Goal: Find specific page/section: Find specific page/section

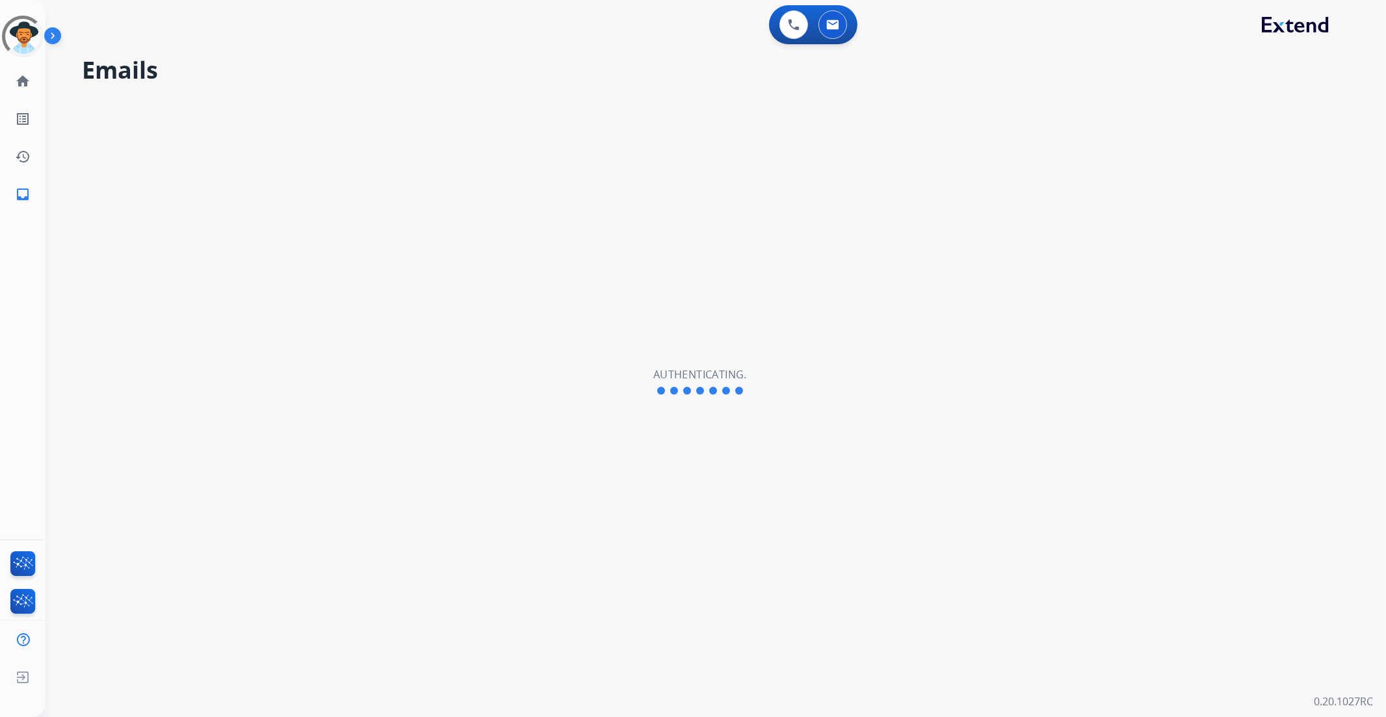
select select "**********"
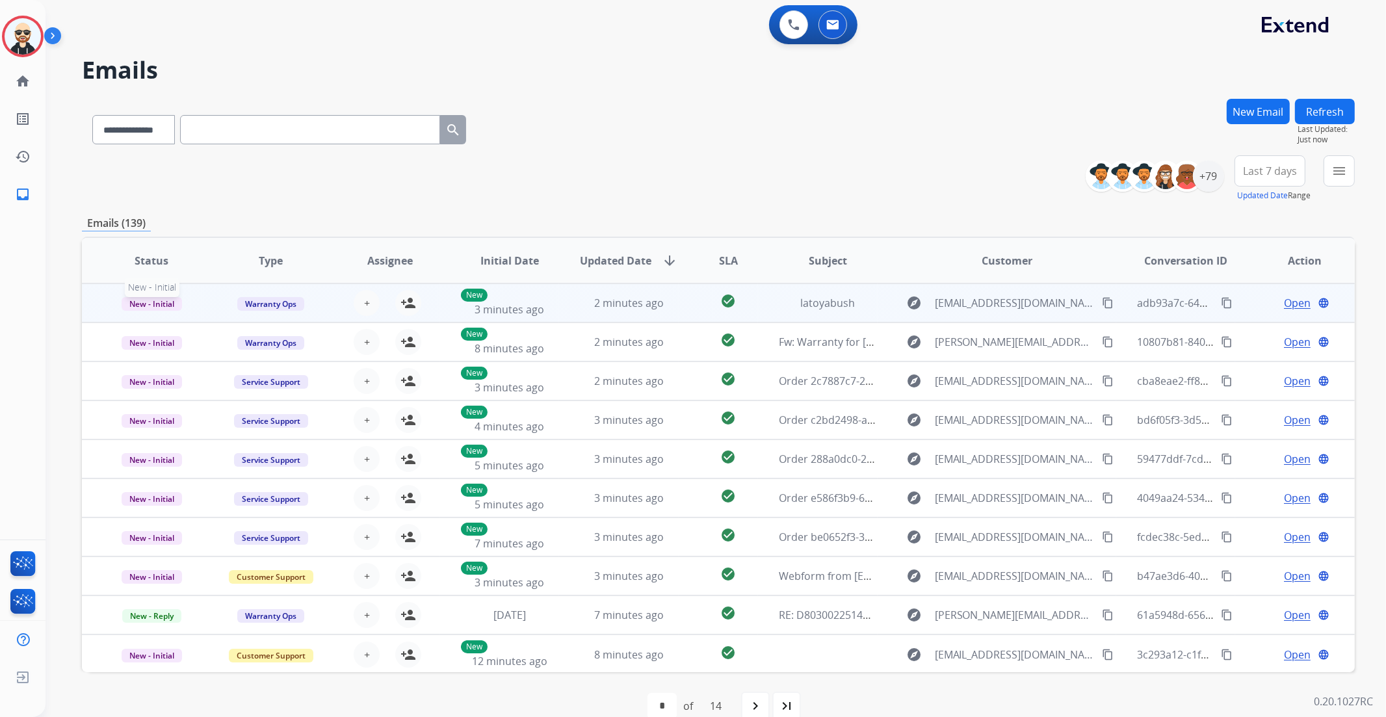
click at [166, 306] on span "New - Initial" at bounding box center [152, 304] width 60 height 14
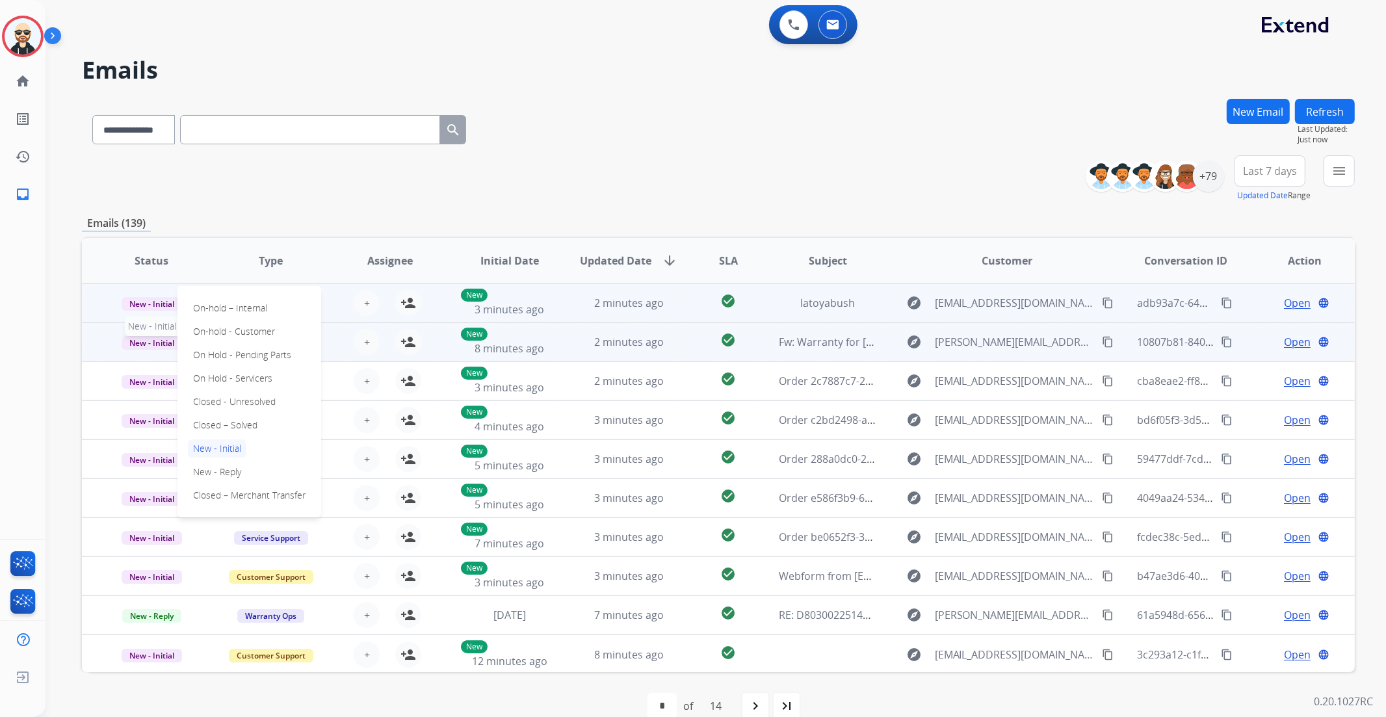
click at [157, 342] on span "New - Initial" at bounding box center [152, 343] width 60 height 14
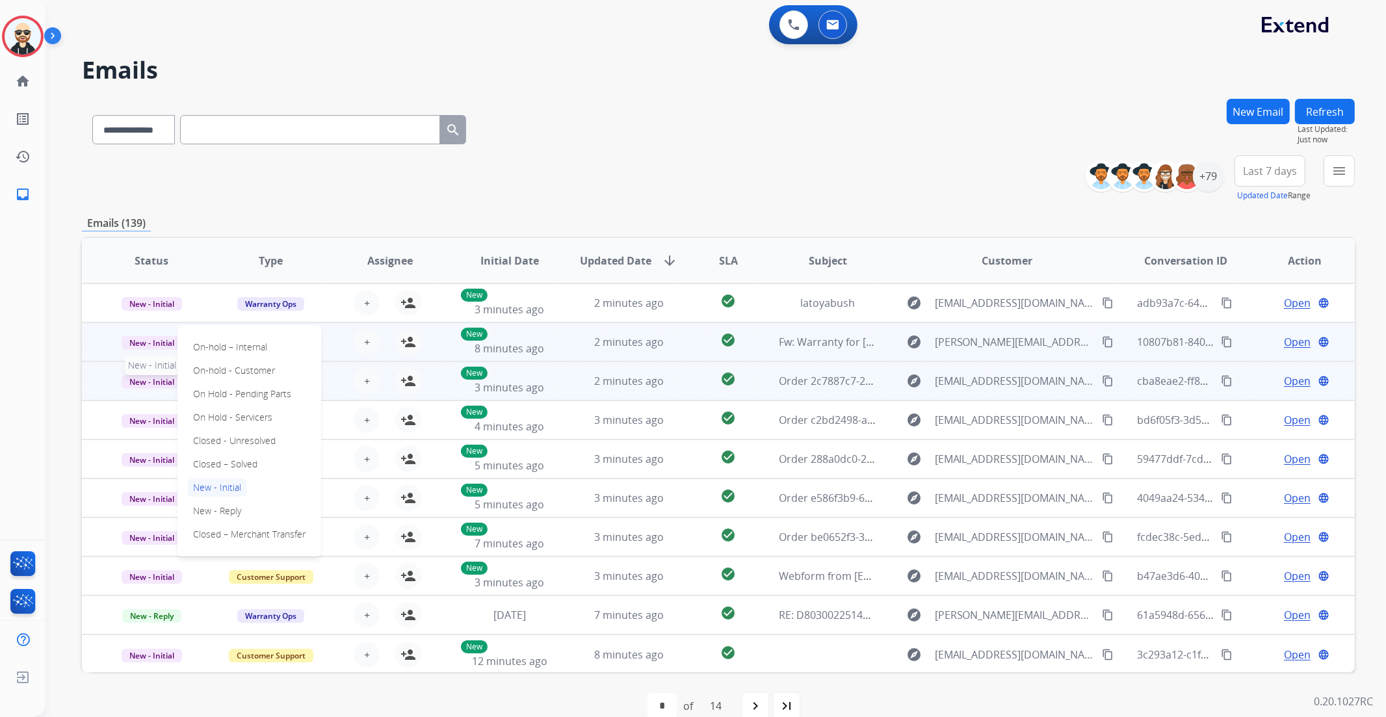
click at [153, 375] on span "New - Initial" at bounding box center [152, 382] width 60 height 14
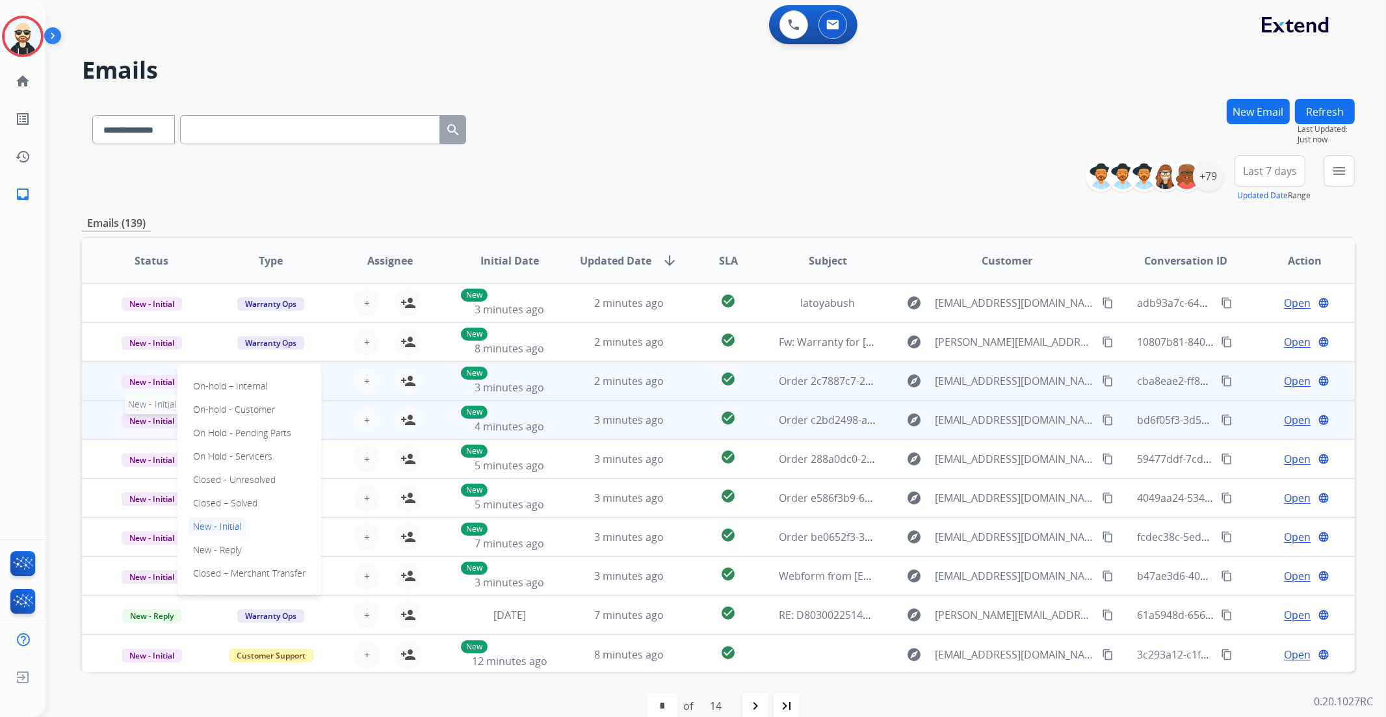
click at [153, 420] on span "New - Initial" at bounding box center [152, 421] width 60 height 14
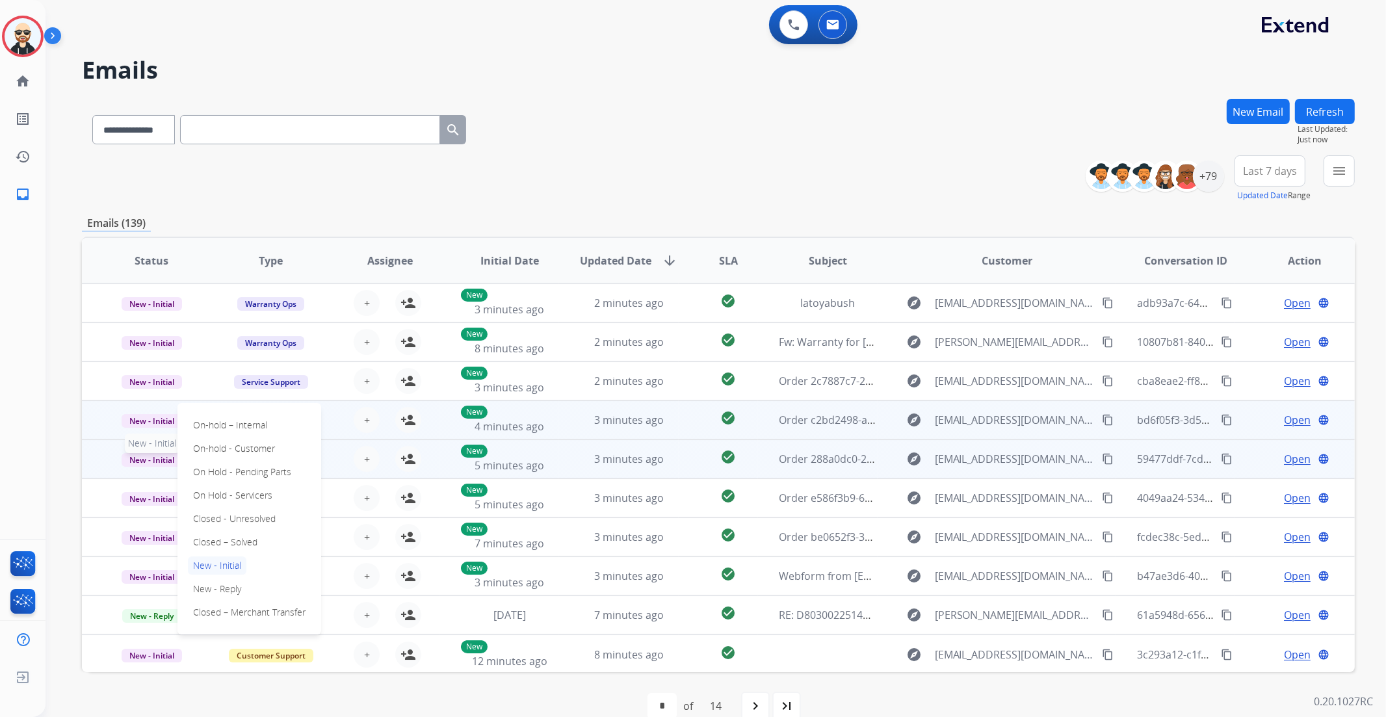
click at [155, 465] on span "New - Initial" at bounding box center [152, 460] width 60 height 14
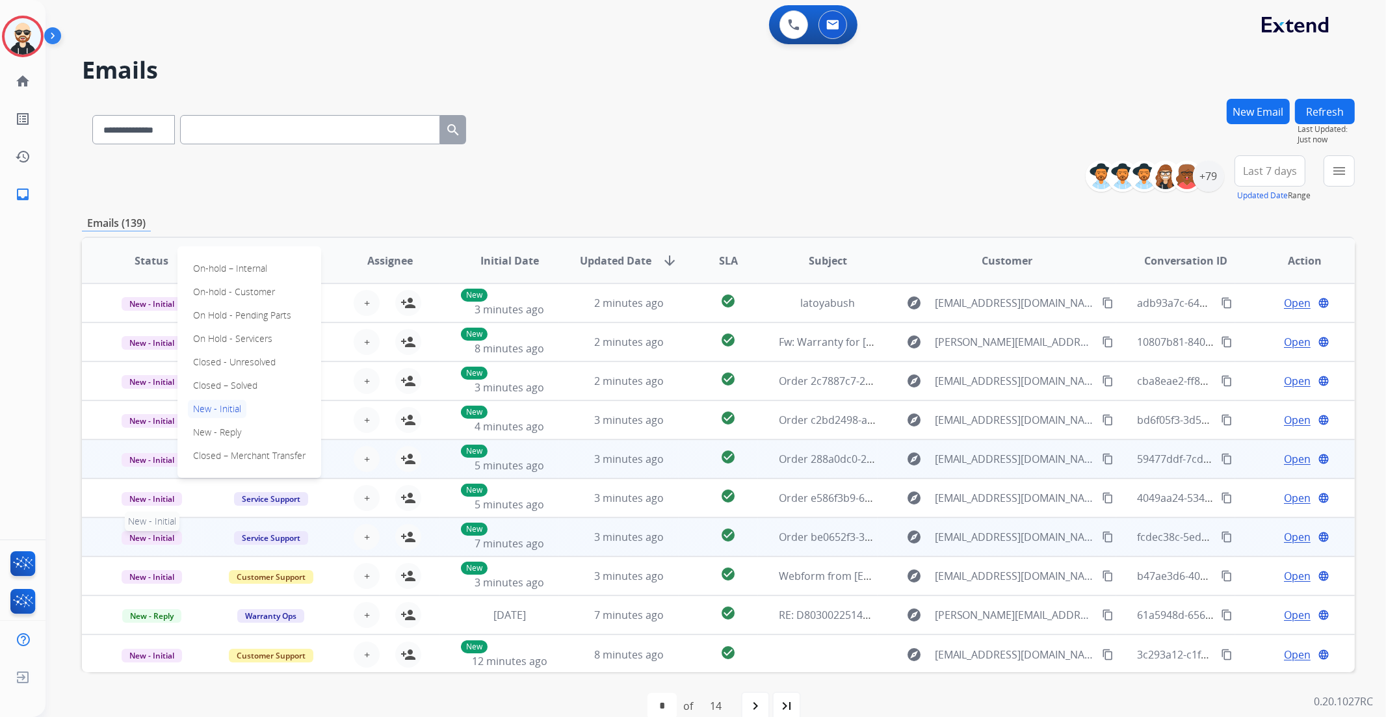
click at [162, 536] on span "New - Initial" at bounding box center [152, 538] width 60 height 14
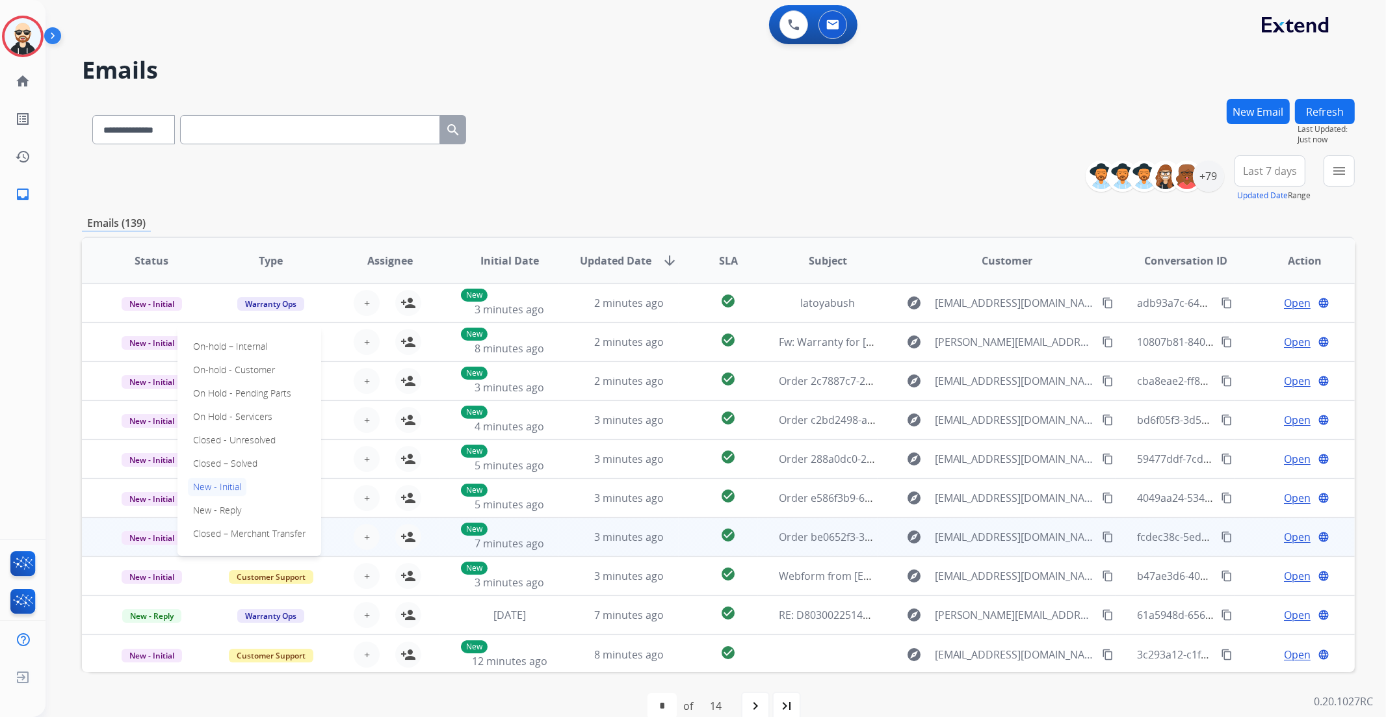
click at [39, 248] on div "Untangl User Logged In Edit Avatar Agent: Untangl User Routing Profile: Dev Eng…" at bounding box center [23, 358] width 46 height 717
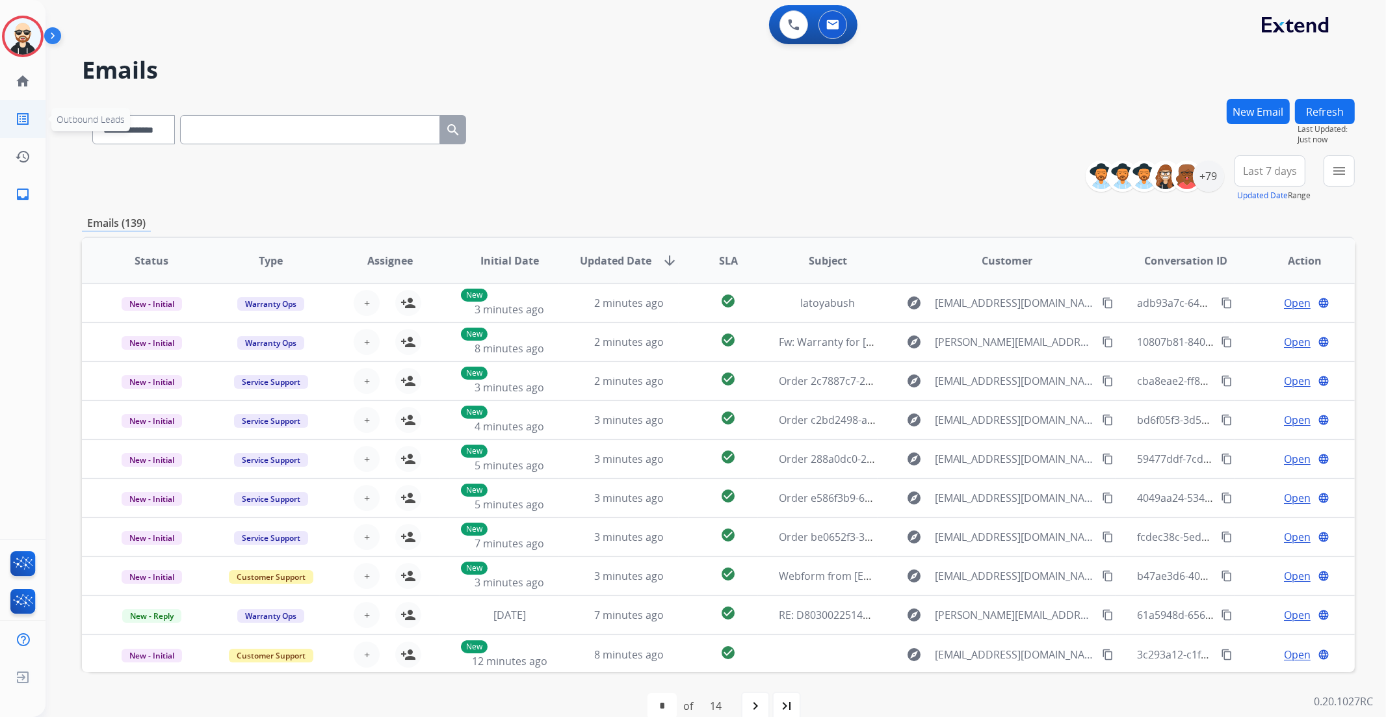
click at [23, 117] on mat-icon "list_alt" at bounding box center [23, 119] width 16 height 16
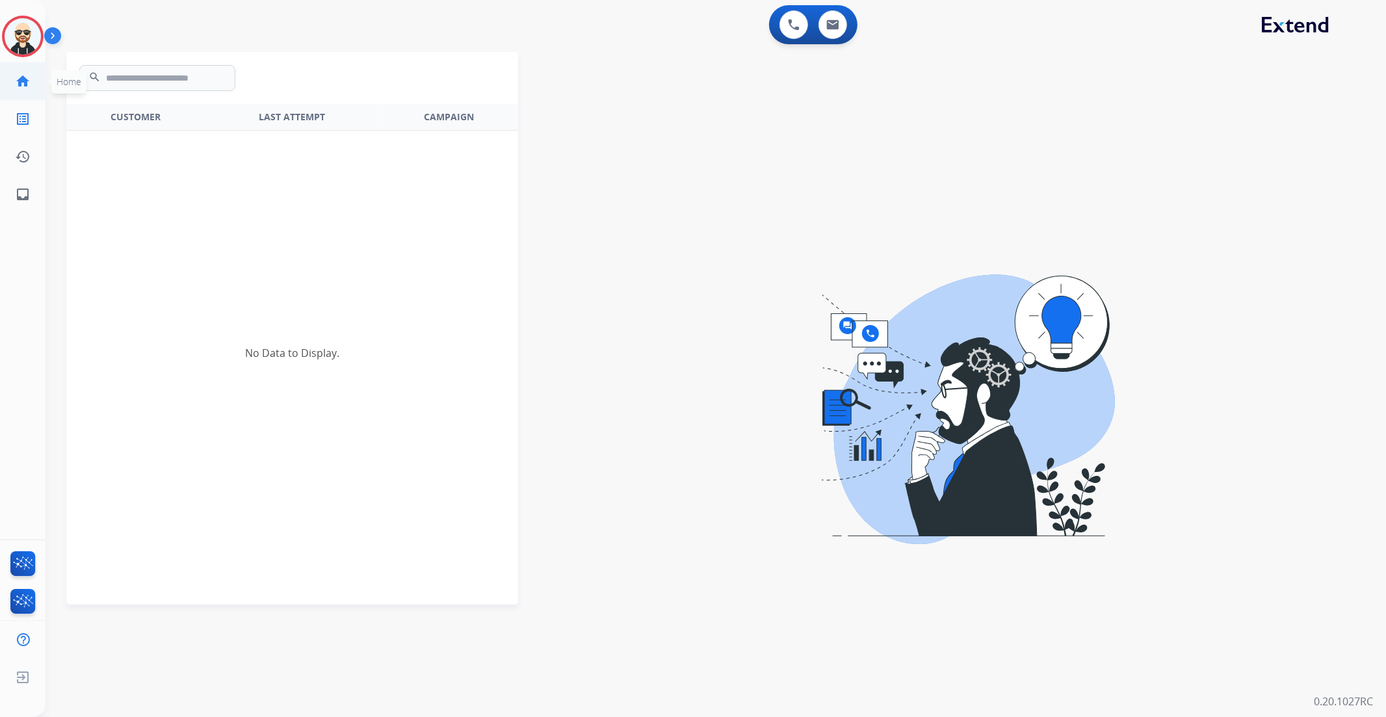
click at [31, 77] on link "home Home" at bounding box center [23, 81] width 36 height 36
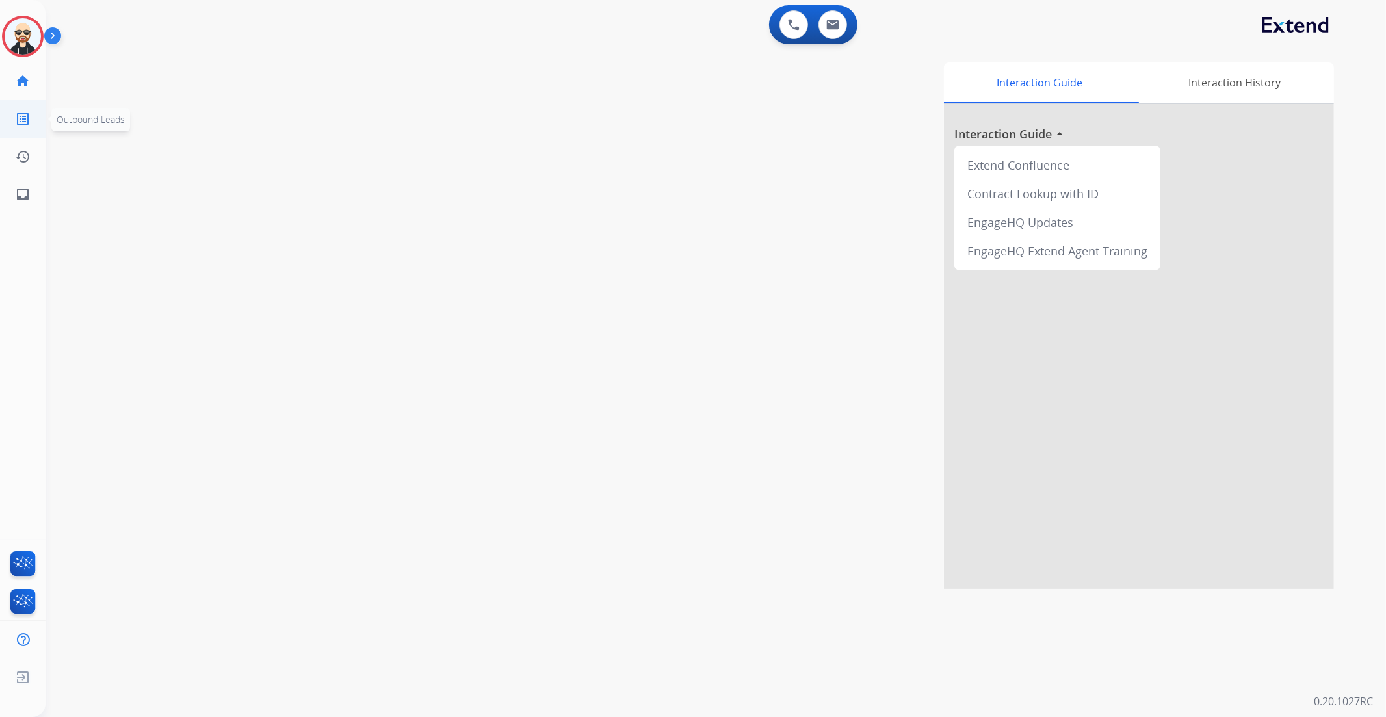
click at [34, 118] on link "list_alt Outbound Leads" at bounding box center [23, 119] width 36 height 36
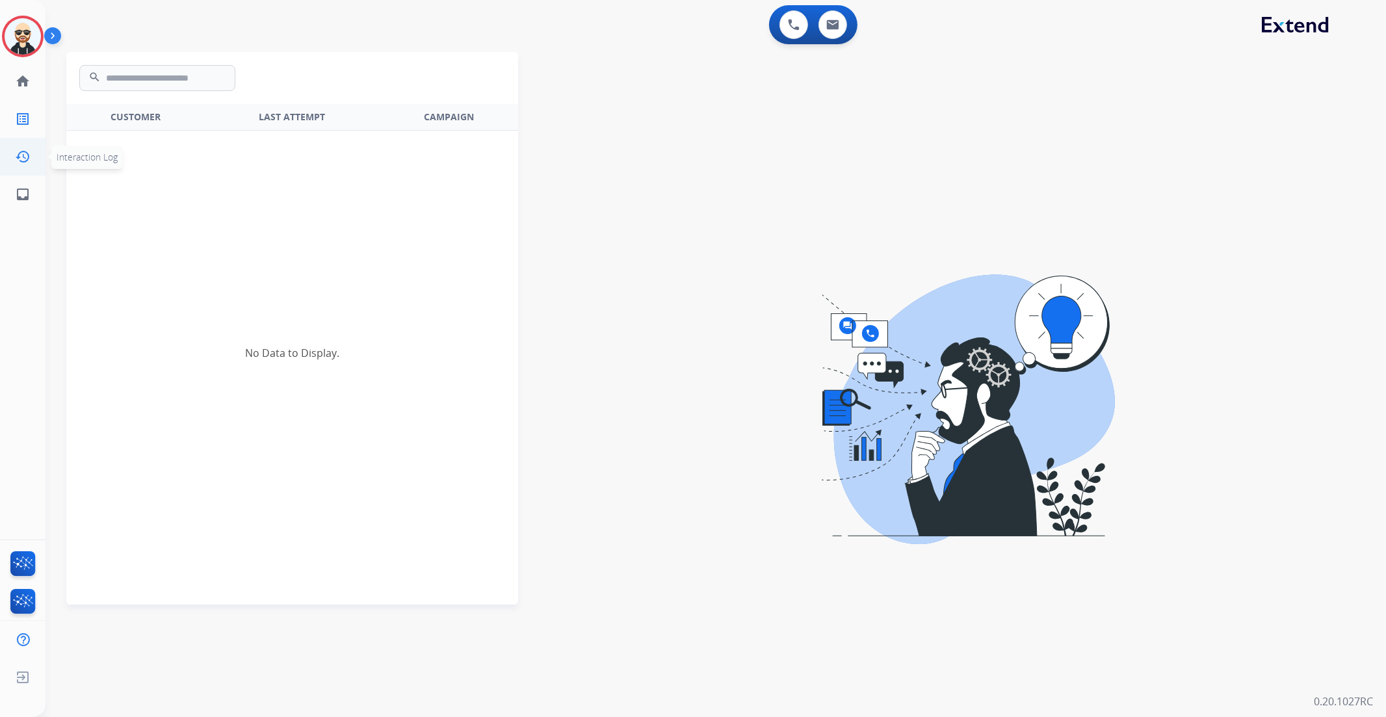
click at [30, 146] on link "history Interaction Log" at bounding box center [23, 156] width 36 height 36
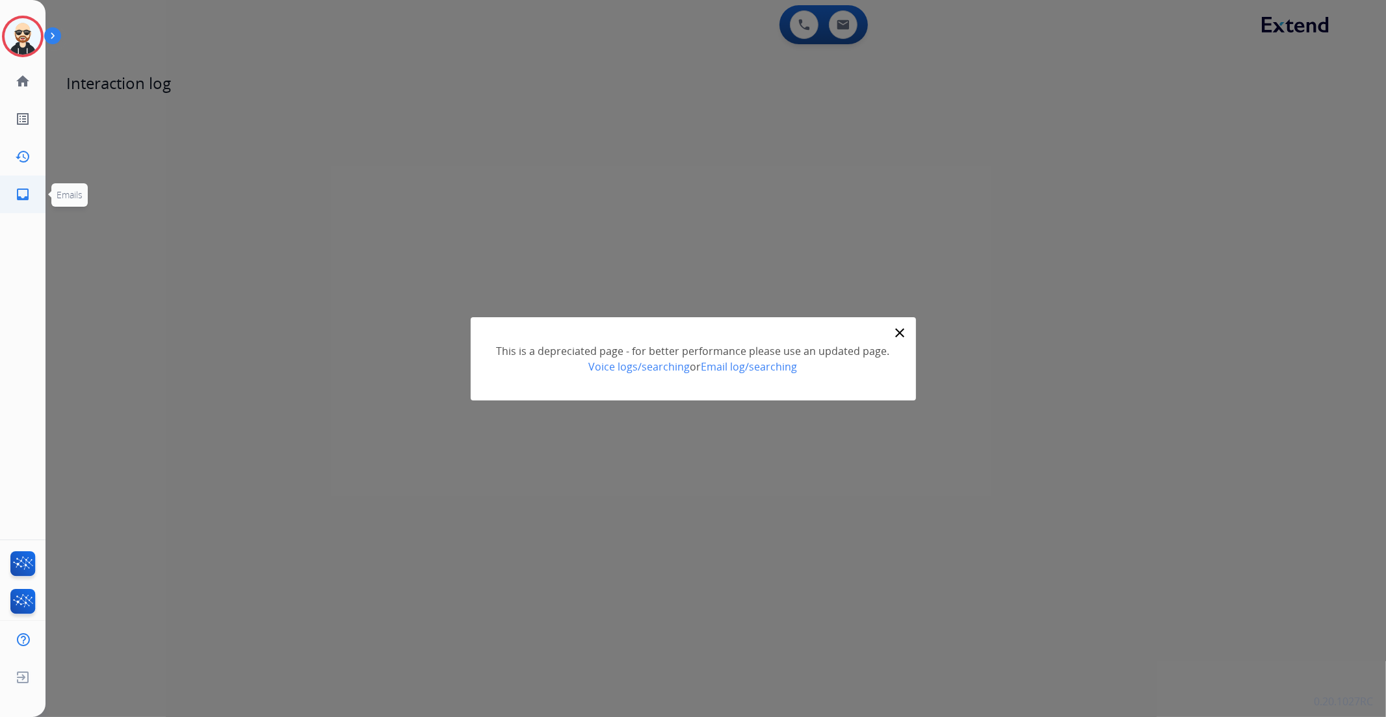
click at [27, 183] on link "inbox Emails" at bounding box center [23, 194] width 36 height 36
select select "**********"
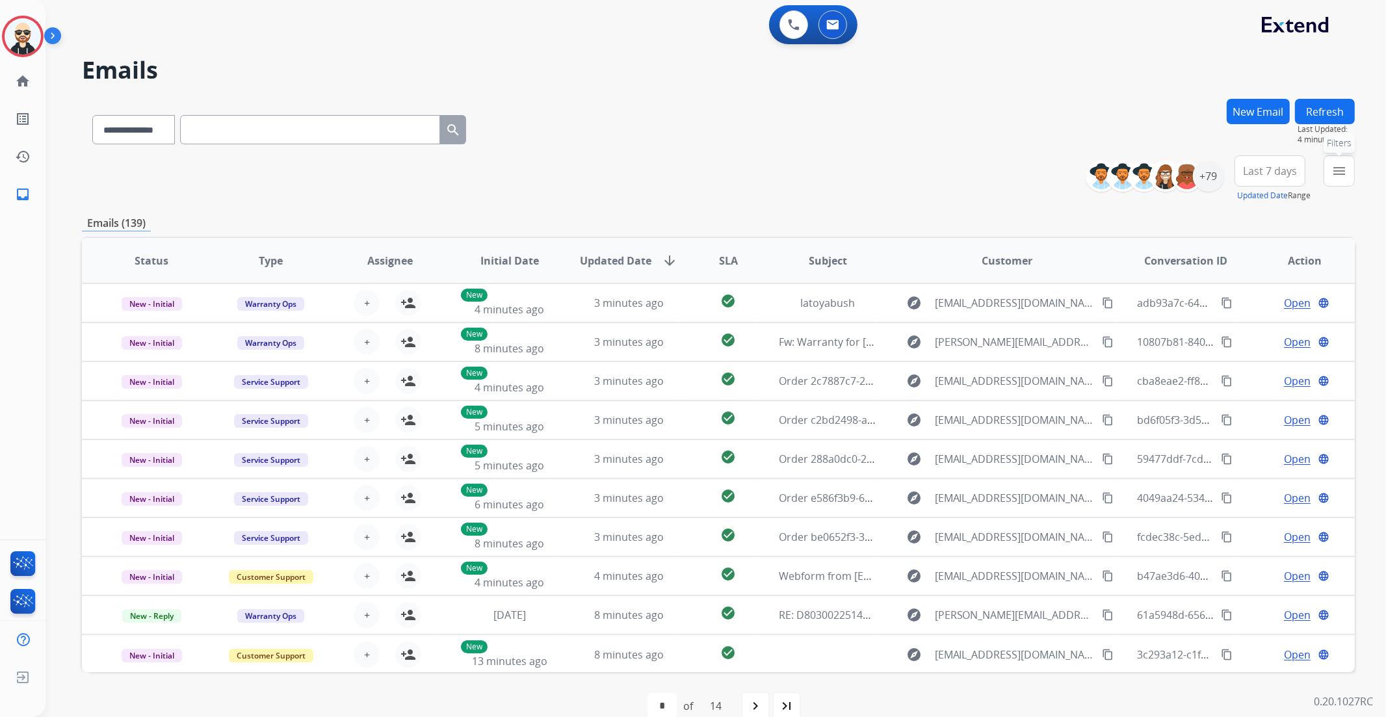
click at [1342, 179] on button "menu Filters" at bounding box center [1338, 170] width 31 height 31
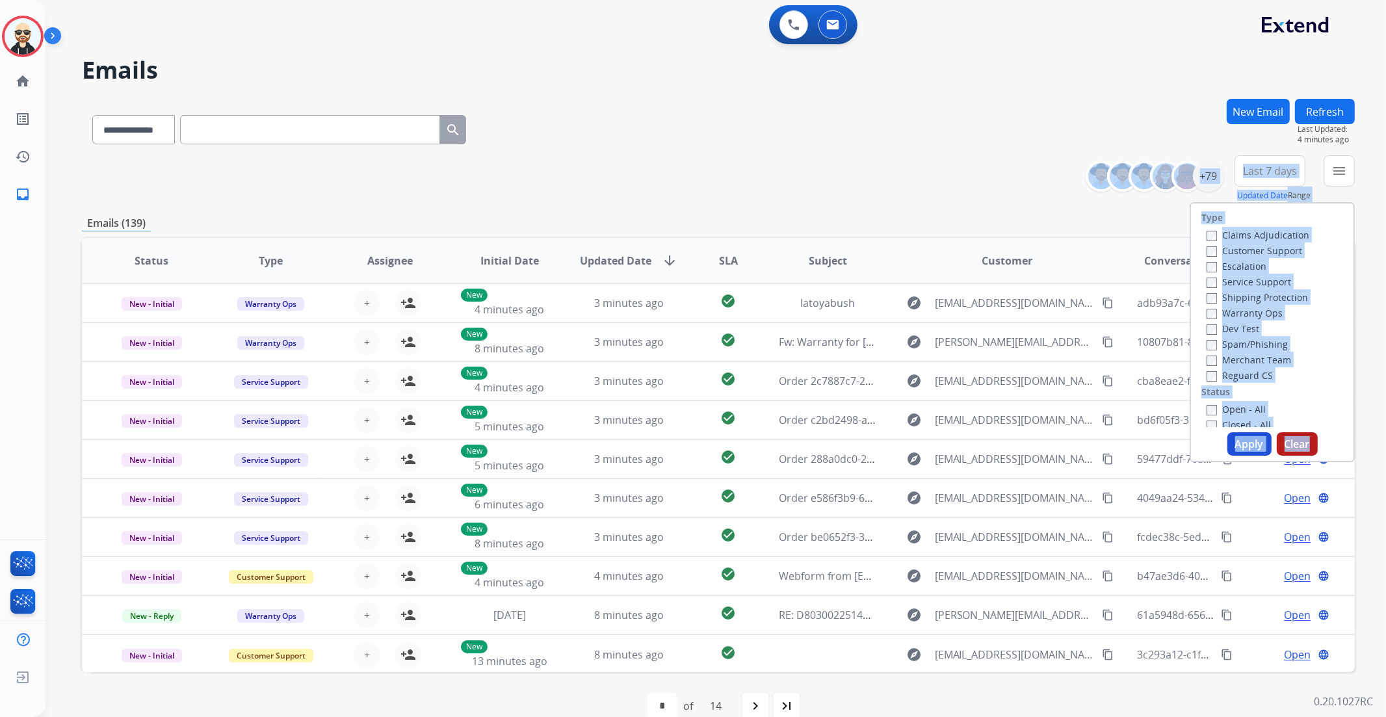
click at [239, 203] on div "**********" at bounding box center [718, 419] width 1273 height 641
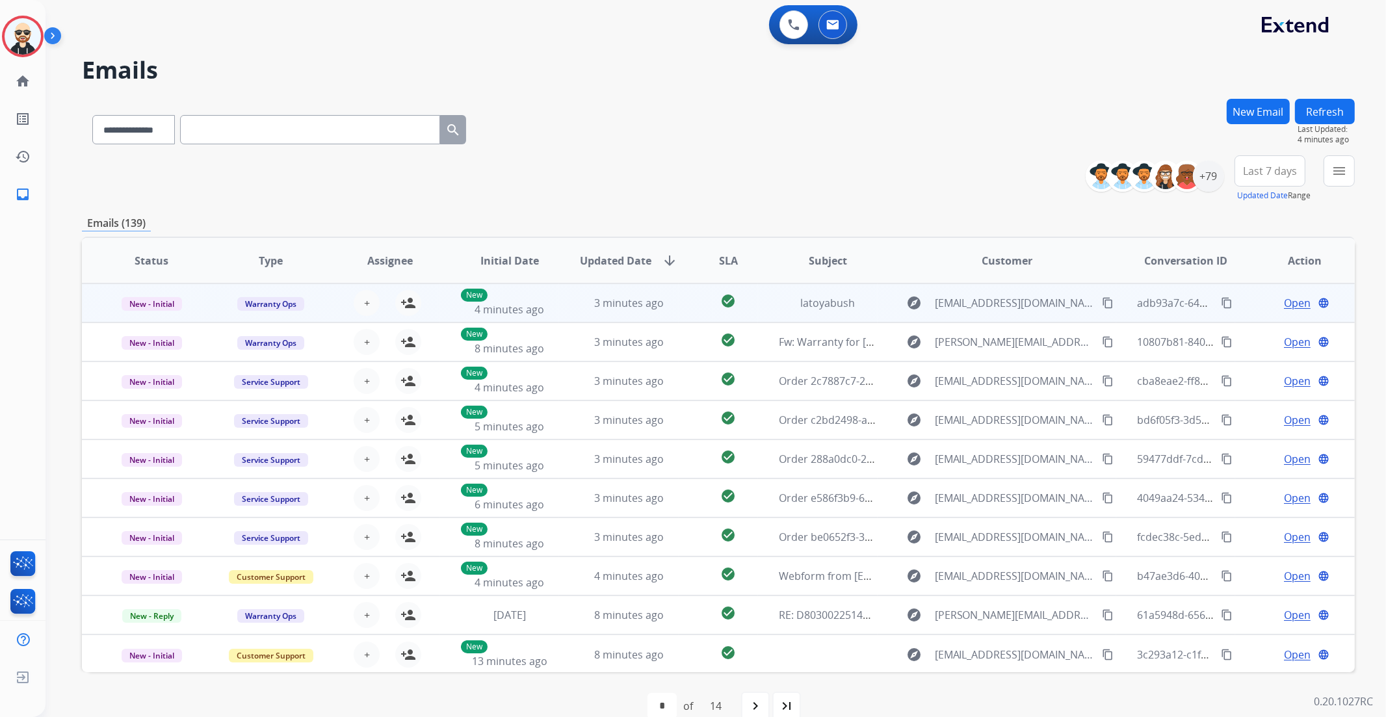
click at [179, 313] on td "New - Initial" at bounding box center [142, 302] width 120 height 39
